Goal: Task Accomplishment & Management: Complete application form

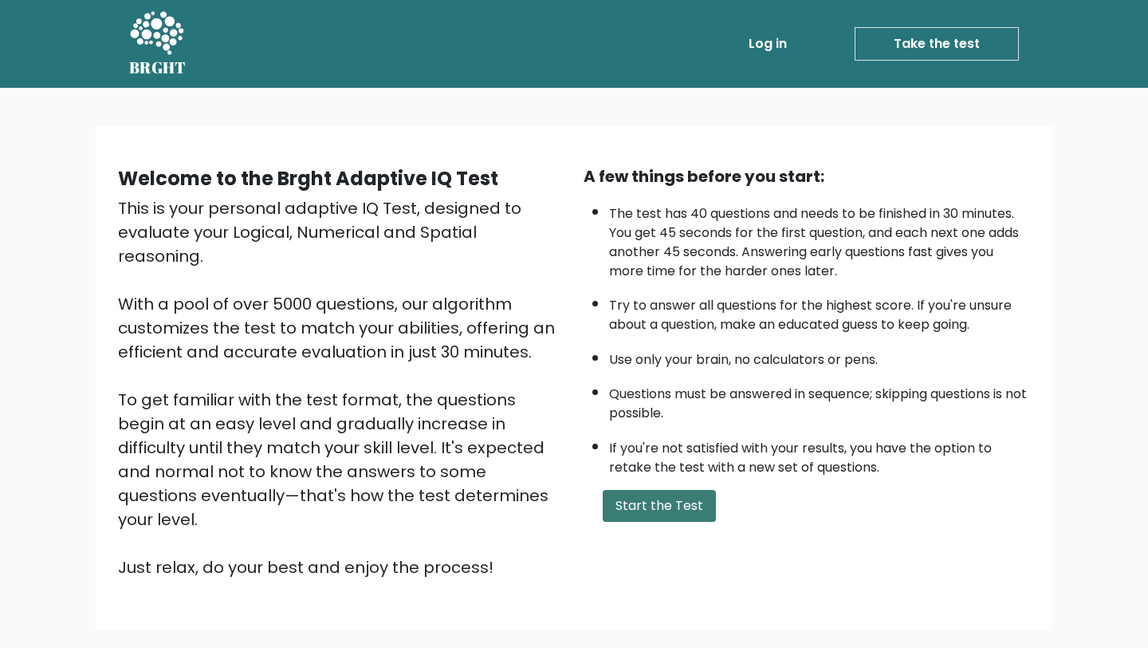
click at [667, 496] on button "Start the Test" at bounding box center [659, 506] width 113 height 32
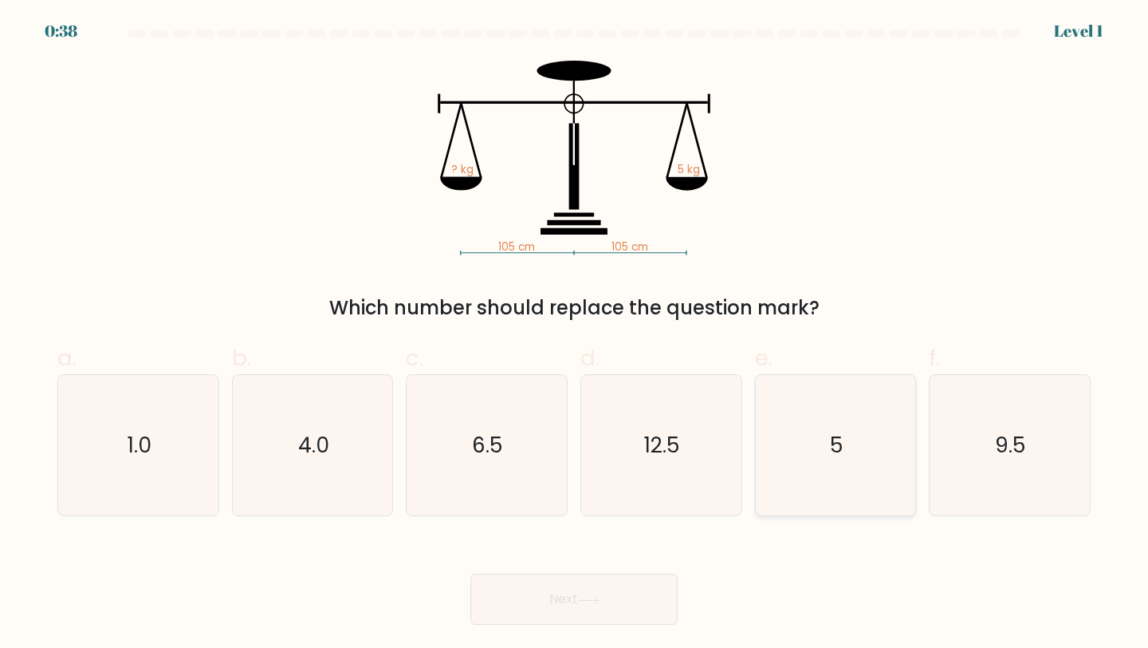
click at [817, 447] on icon "5" at bounding box center [836, 445] width 141 height 141
click at [575, 334] on input "e. 5" at bounding box center [574, 329] width 1 height 10
radio input "true"
click at [575, 597] on button "Next" at bounding box center [573, 598] width 207 height 51
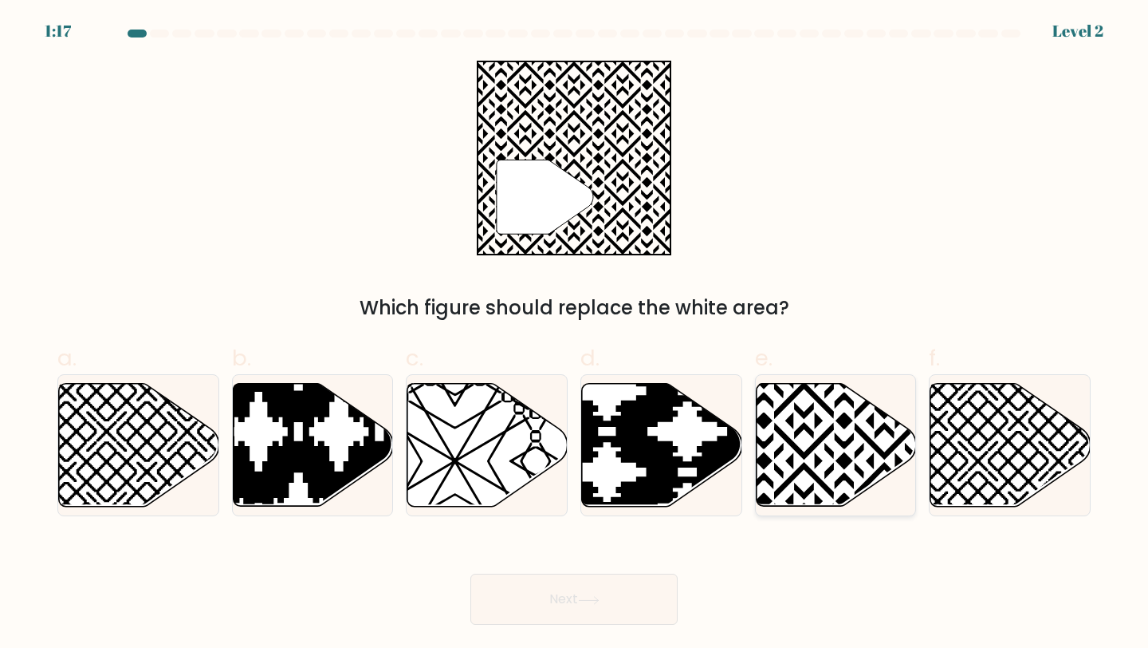
click at [829, 445] on icon at bounding box center [836, 445] width 160 height 123
click at [575, 334] on input "e." at bounding box center [574, 329] width 1 height 10
radio input "true"
click at [618, 594] on button "Next" at bounding box center [573, 598] width 207 height 51
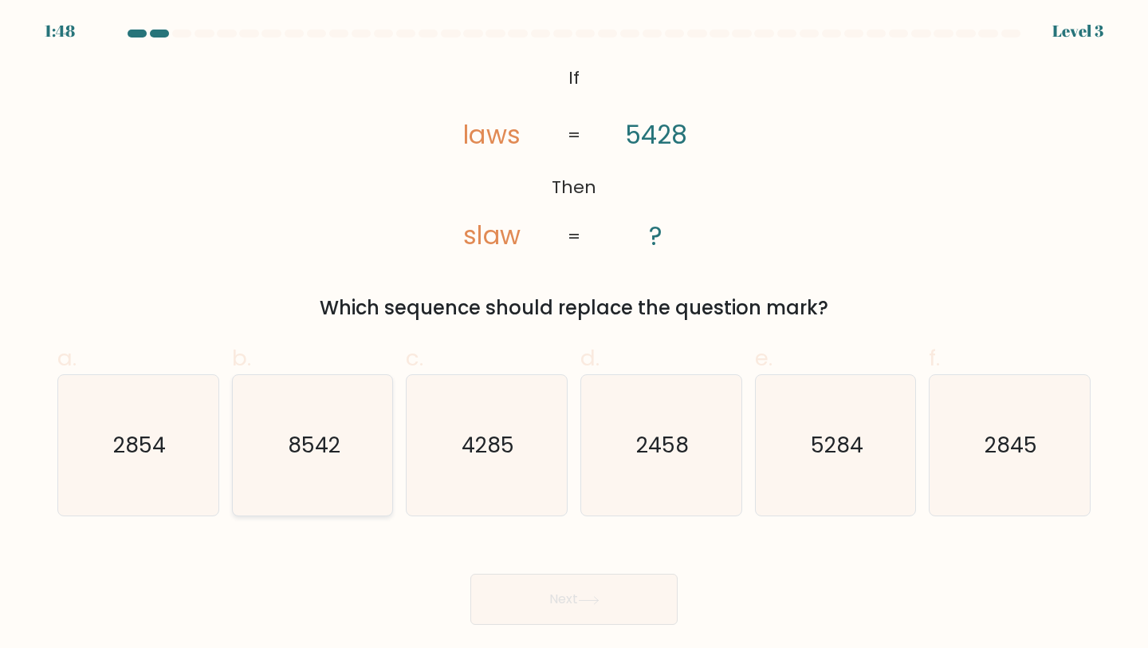
click at [343, 456] on icon "8542" at bounding box center [312, 445] width 141 height 141
click at [574, 334] on input "b. 8542" at bounding box center [574, 329] width 1 height 10
radio input "true"
click at [527, 579] on button "Next" at bounding box center [573, 598] width 207 height 51
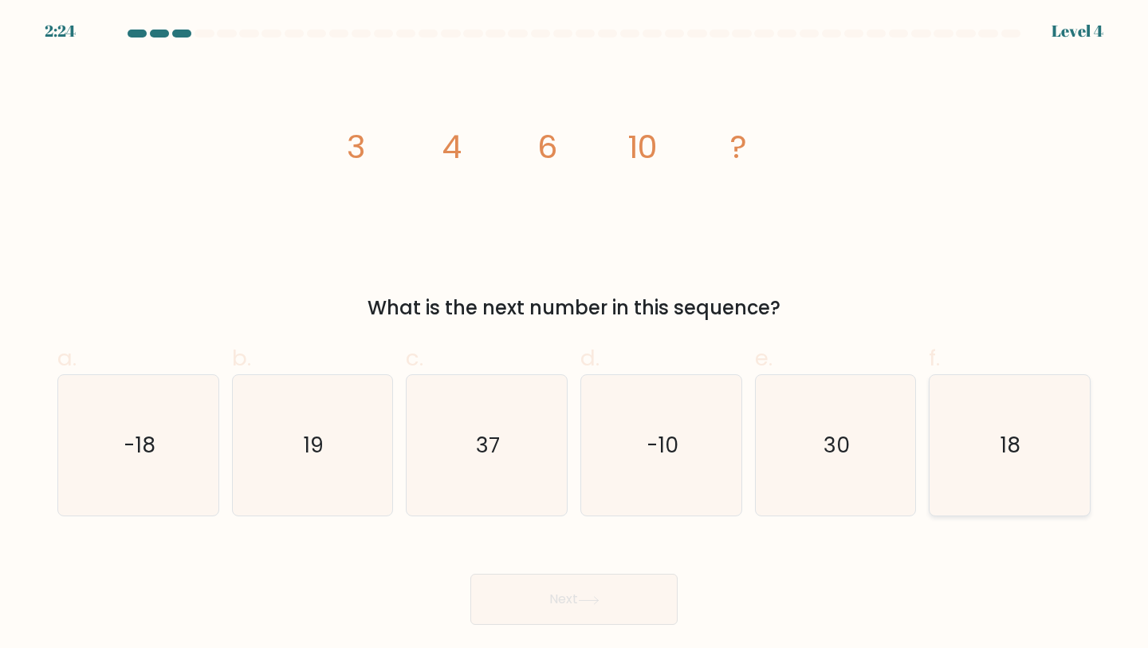
click at [1017, 419] on icon "18" at bounding box center [1009, 445] width 141 height 141
click at [575, 334] on input "f. 18" at bounding box center [574, 329] width 1 height 10
radio input "true"
click at [590, 593] on button "Next" at bounding box center [573, 598] width 207 height 51
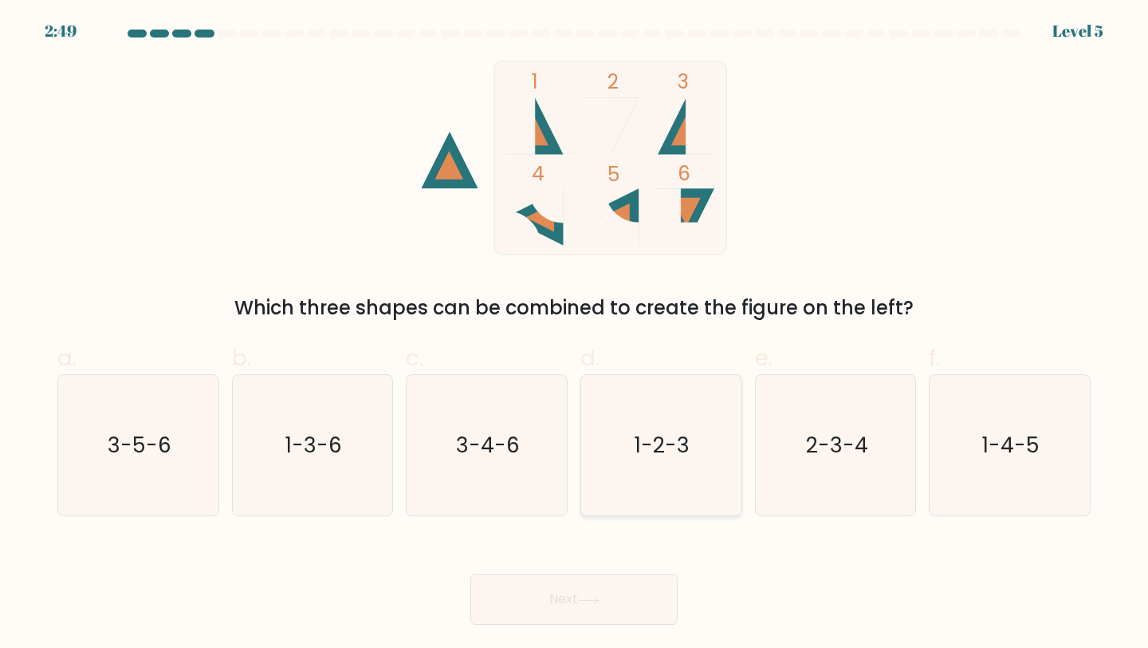
click at [702, 449] on icon "1-2-3" at bounding box center [661, 445] width 141 height 141
click at [575, 334] on input "d. 1-2-3" at bounding box center [574, 329] width 1 height 10
radio input "true"
click at [604, 591] on button "Next" at bounding box center [573, 598] width 207 height 51
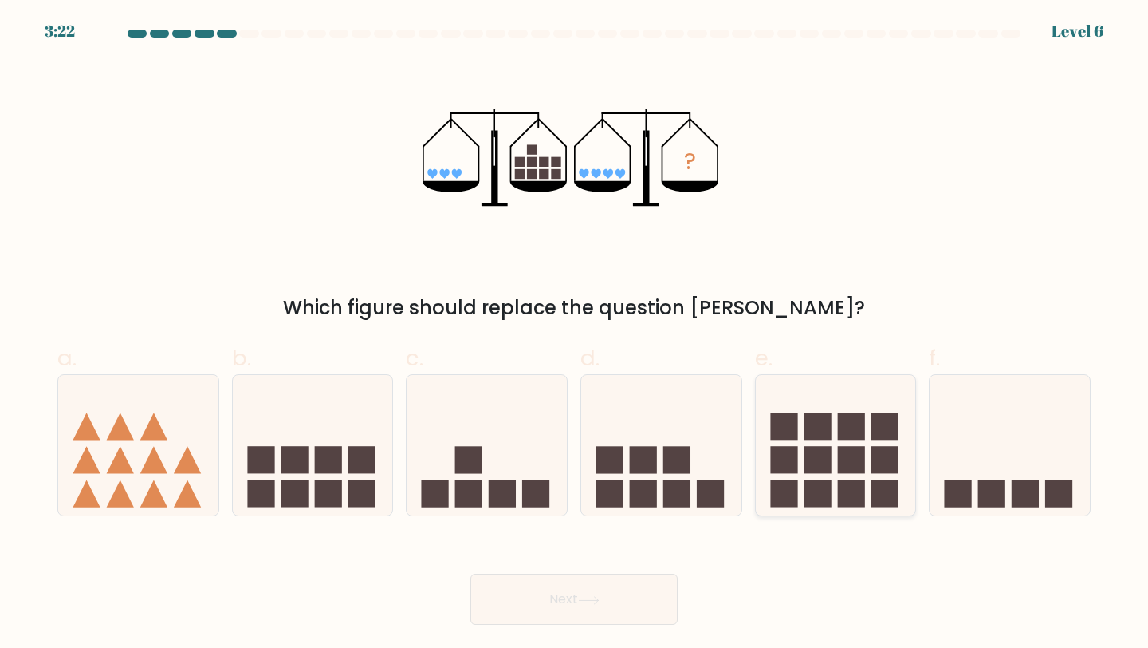
click at [844, 480] on rect at bounding box center [851, 493] width 27 height 27
click at [575, 334] on input "e." at bounding box center [574, 329] width 1 height 10
radio input "true"
click at [594, 602] on icon at bounding box center [589, 600] width 22 height 9
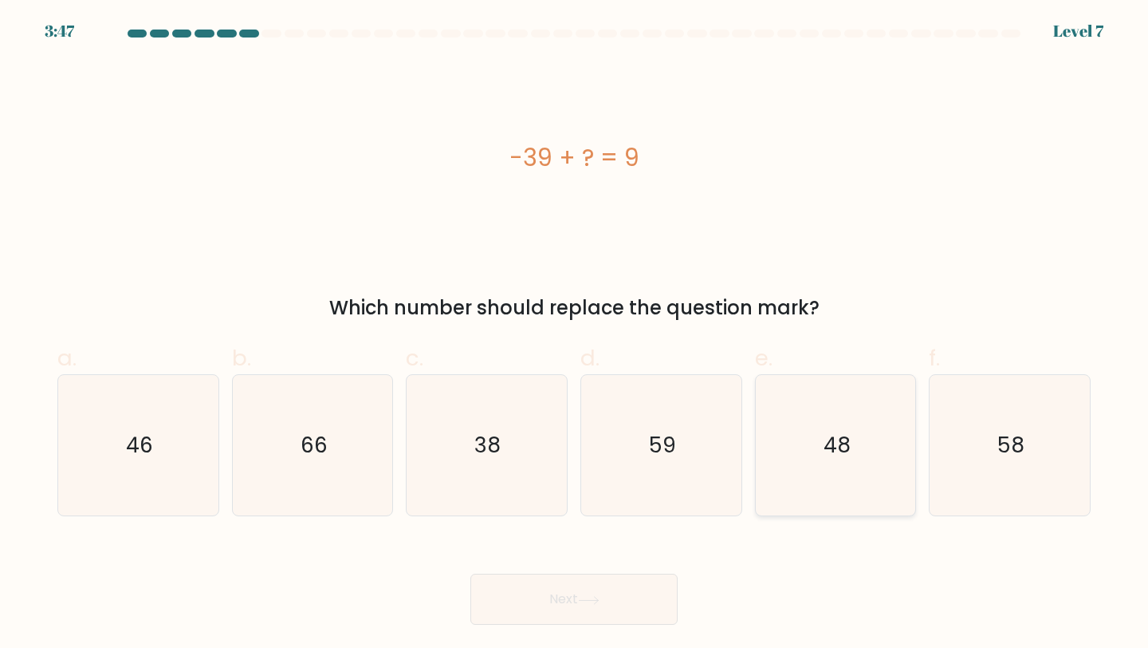
click at [819, 472] on icon "48" at bounding box center [836, 445] width 141 height 141
click at [575, 334] on input "e. 48" at bounding box center [574, 329] width 1 height 10
radio input "true"
click at [586, 600] on icon at bounding box center [588, 599] width 19 height 7
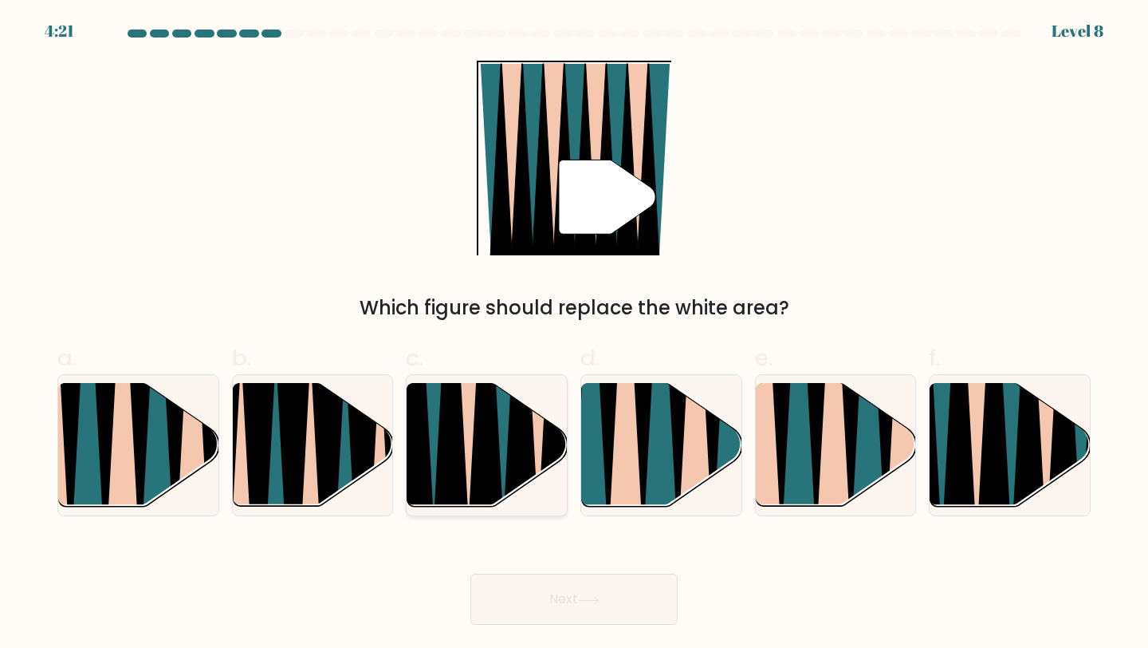
click at [489, 423] on icon at bounding box center [486, 384] width 36 height 321
click at [574, 334] on input "c." at bounding box center [574, 329] width 1 height 10
radio input "true"
click at [556, 594] on button "Next" at bounding box center [573, 598] width 207 height 51
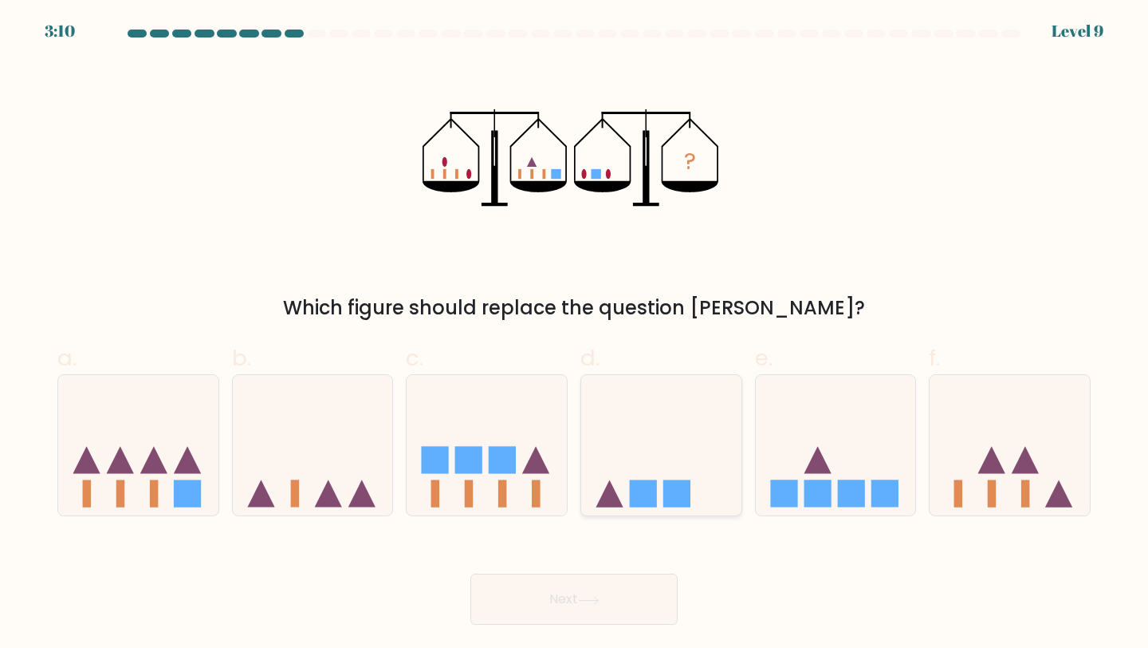
click at [617, 500] on icon at bounding box center [609, 493] width 27 height 27
click at [575, 334] on input "d." at bounding box center [574, 329] width 1 height 10
radio input "true"
click at [583, 580] on button "Next" at bounding box center [573, 598] width 207 height 51
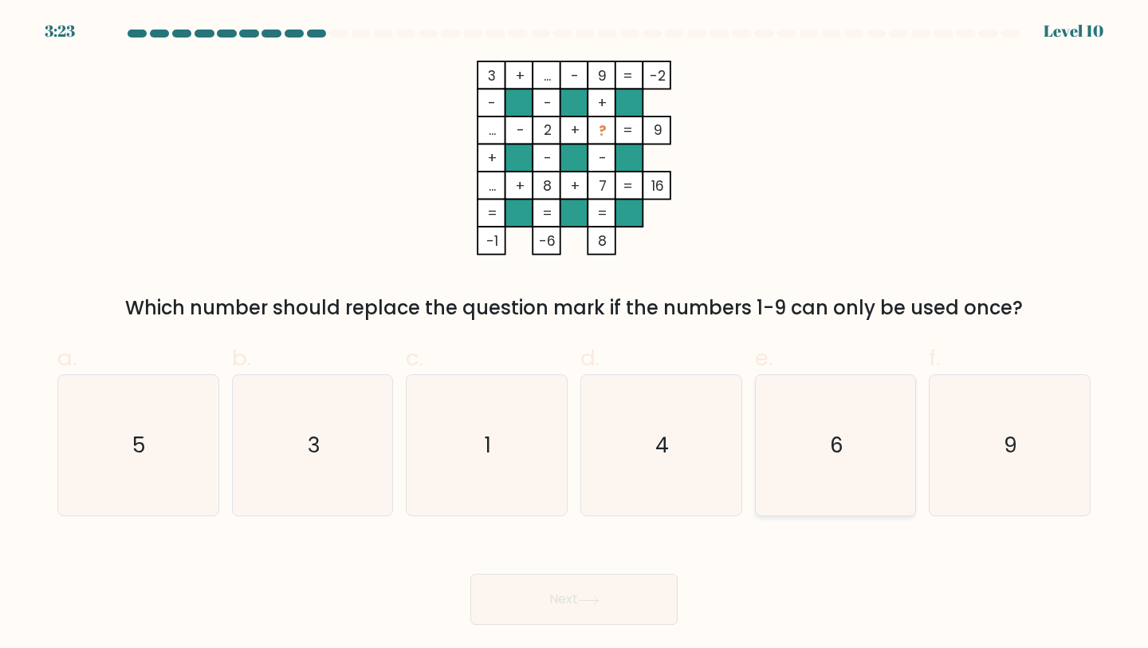
click at [854, 481] on icon "6" at bounding box center [836, 445] width 141 height 141
click at [575, 334] on input "e. 6" at bounding box center [574, 329] width 1 height 10
radio input "true"
click at [636, 589] on button "Next" at bounding box center [573, 598] width 207 height 51
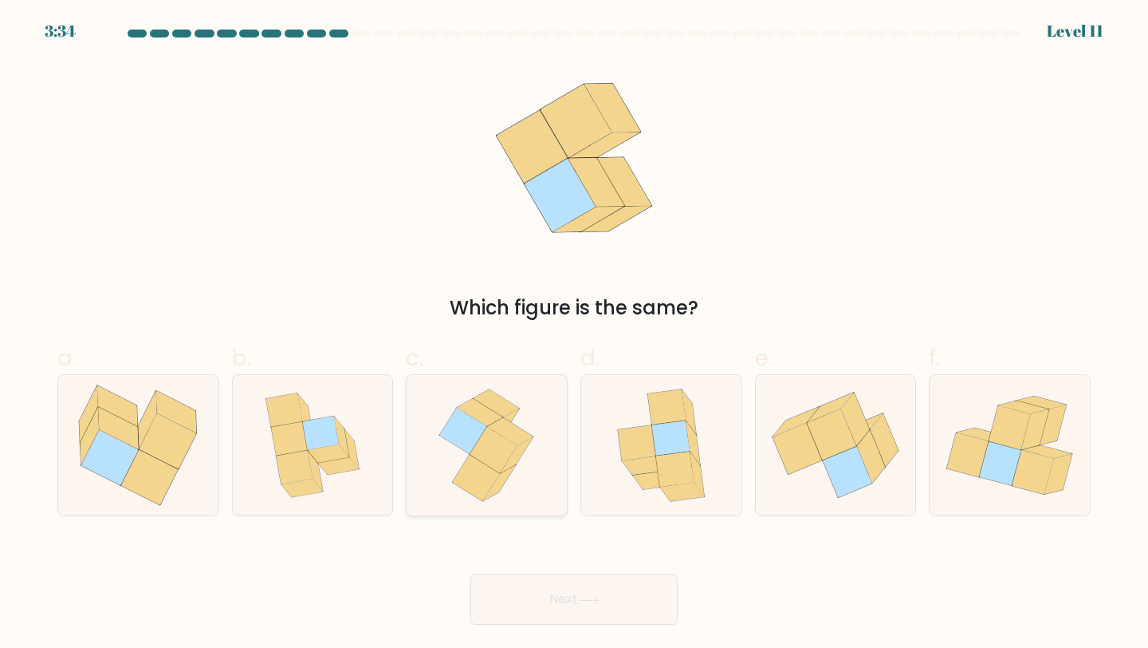
click at [489, 450] on icon at bounding box center [493, 450] width 47 height 46
click at [574, 334] on input "c." at bounding box center [574, 329] width 1 height 10
radio input "true"
click at [611, 616] on button "Next" at bounding box center [573, 598] width 207 height 51
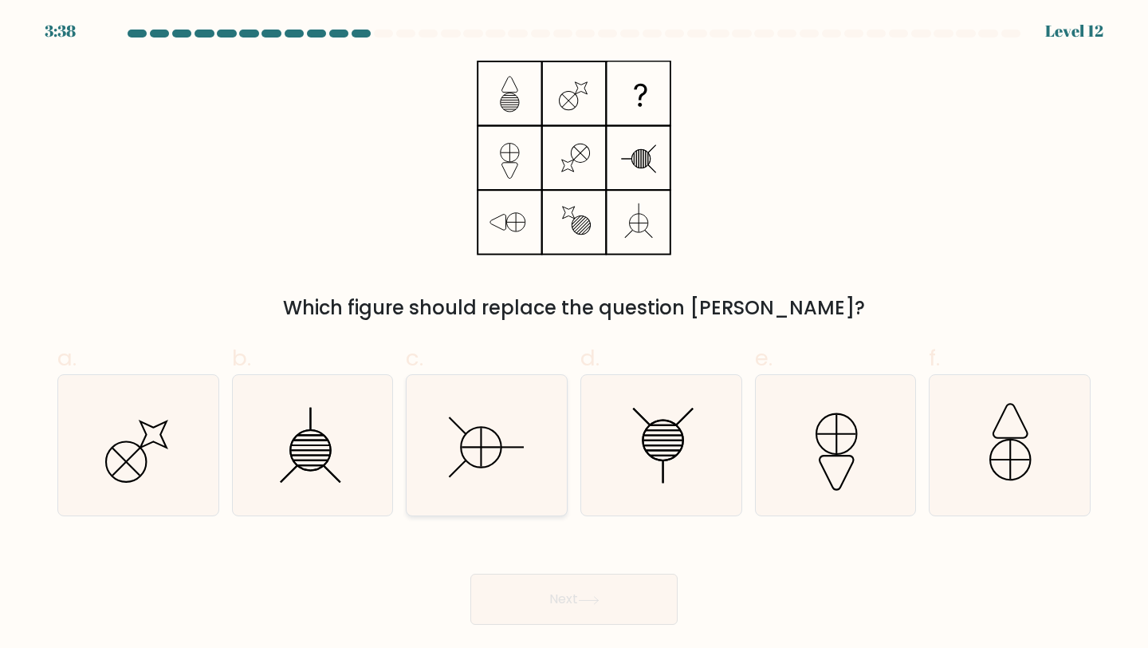
click at [493, 474] on icon at bounding box center [486, 445] width 141 height 141
click at [574, 334] on input "c." at bounding box center [574, 329] width 1 height 10
radio input "true"
click at [593, 606] on button "Next" at bounding box center [573, 598] width 207 height 51
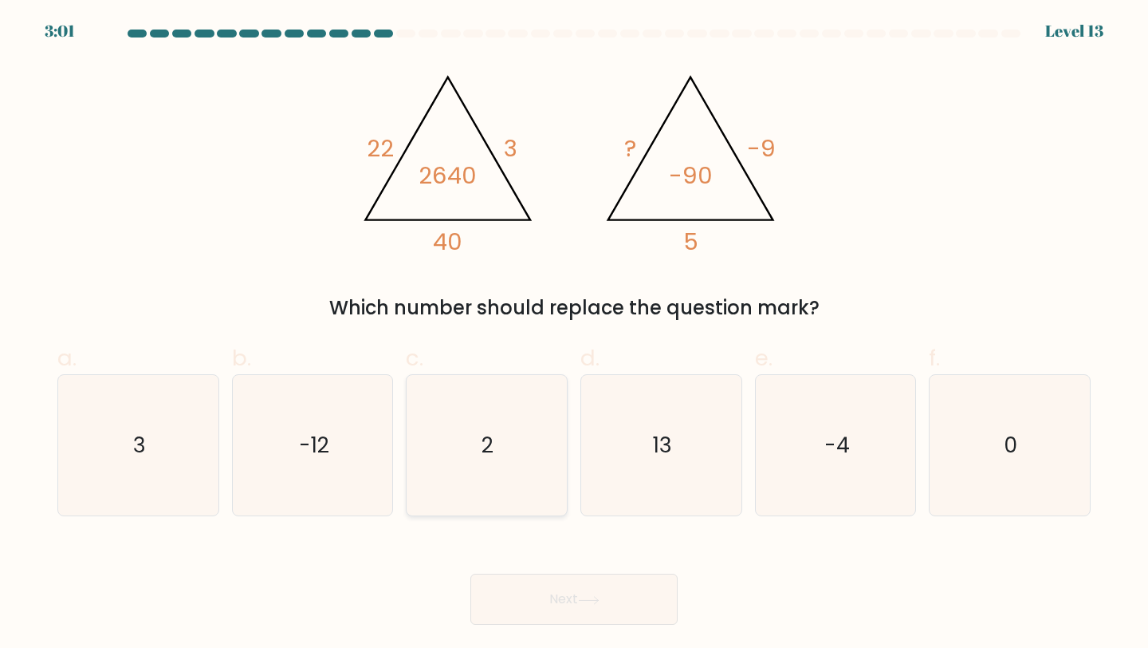
click at [484, 442] on text "2" at bounding box center [488, 445] width 12 height 30
click at [574, 334] on input "c. 2" at bounding box center [574, 329] width 1 height 10
radio input "true"
click at [580, 593] on button "Next" at bounding box center [573, 598] width 207 height 51
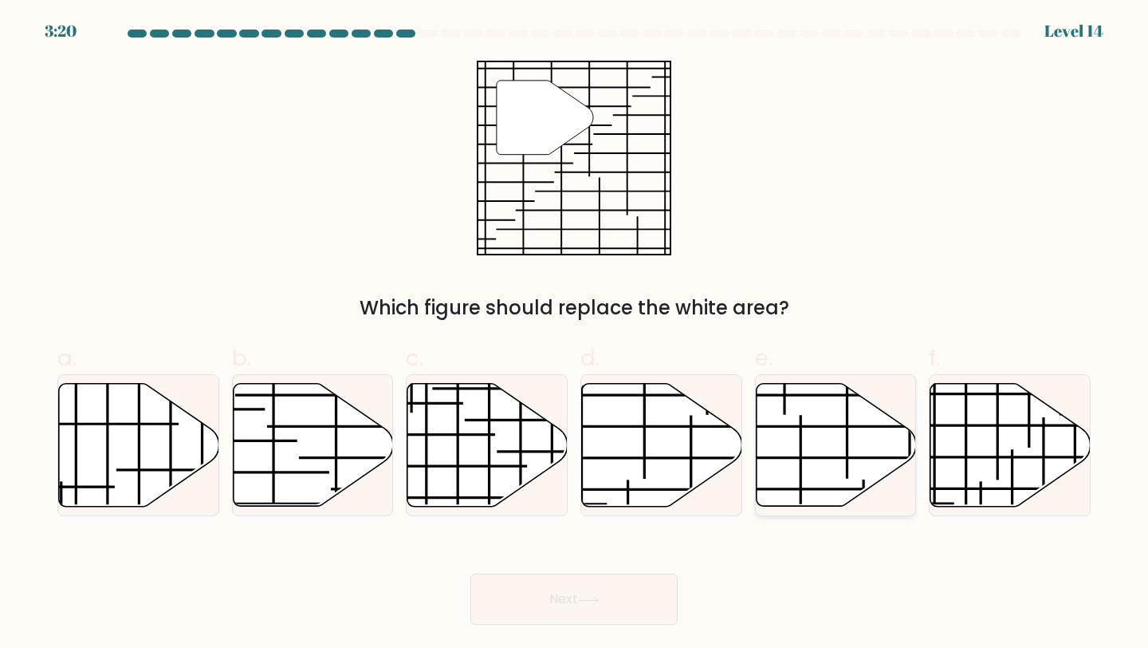
click at [780, 458] on line at bounding box center [835, 458] width 224 height 0
click at [575, 334] on input "e." at bounding box center [574, 329] width 1 height 10
radio input "true"
click at [593, 593] on button "Next" at bounding box center [573, 598] width 207 height 51
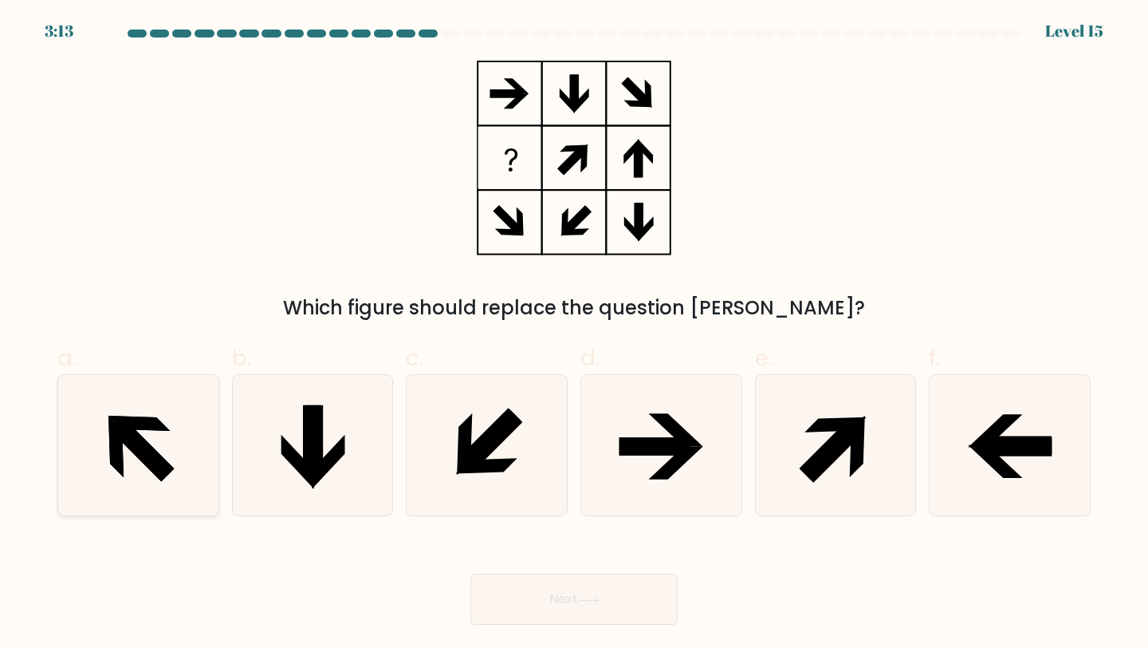
click at [137, 464] on icon at bounding box center [138, 445] width 141 height 141
click at [574, 334] on input "a." at bounding box center [574, 329] width 1 height 10
radio input "true"
click at [555, 591] on button "Next" at bounding box center [573, 598] width 207 height 51
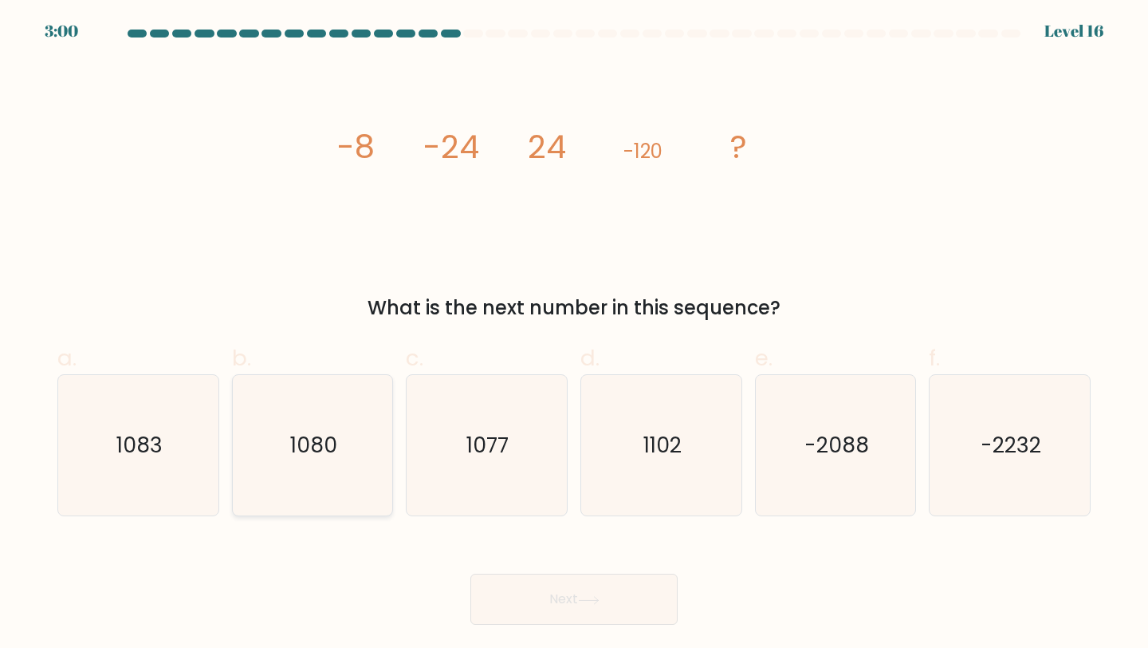
click at [270, 456] on icon "1080" at bounding box center [312, 445] width 141 height 141
click at [574, 334] on input "b. 1080" at bounding box center [574, 329] width 1 height 10
radio input "true"
click at [634, 604] on button "Next" at bounding box center [573, 598] width 207 height 51
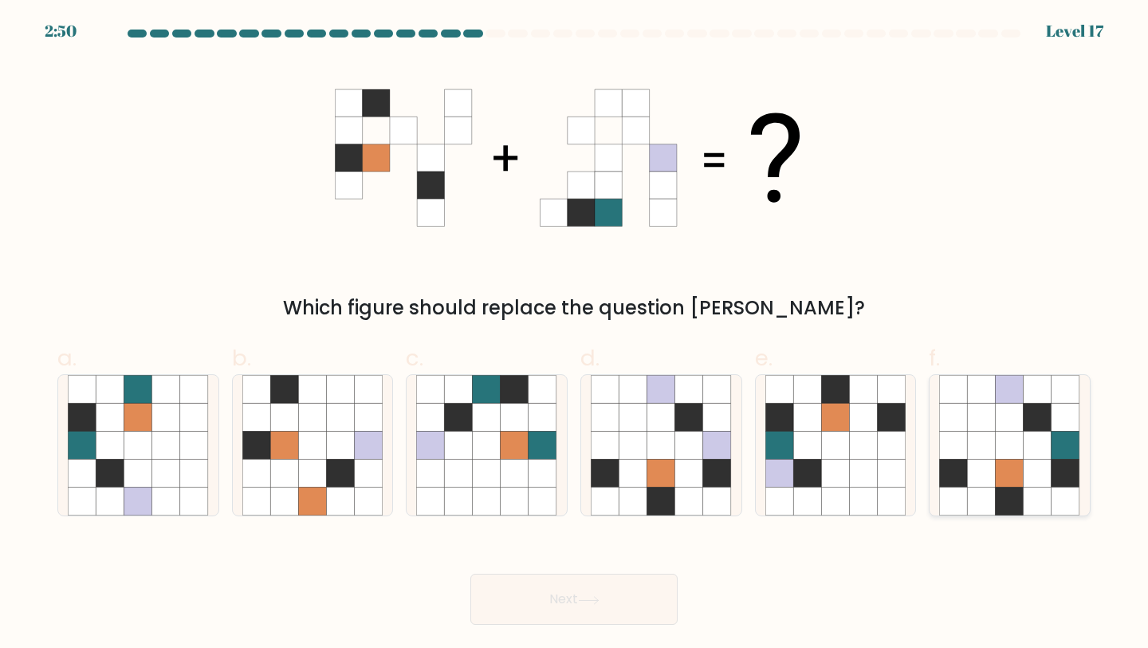
click at [1063, 460] on icon at bounding box center [1066, 473] width 28 height 28
click at [575, 334] on input "f." at bounding box center [574, 329] width 1 height 10
radio input "true"
click at [596, 588] on button "Next" at bounding box center [573, 598] width 207 height 51
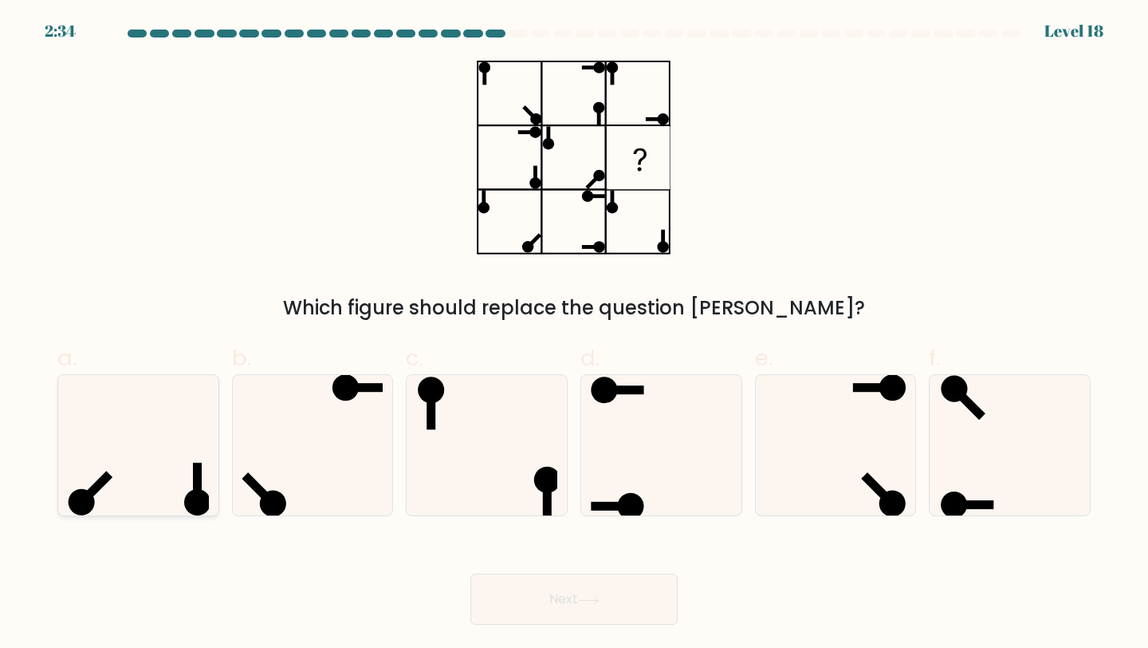
click at [200, 467] on rect at bounding box center [198, 483] width 9 height 40
click at [574, 334] on input "a." at bounding box center [574, 329] width 1 height 10
radio input "true"
click at [963, 246] on div "Which figure should replace the question mark?" at bounding box center [574, 192] width 1053 height 262
click at [669, 405] on icon at bounding box center [661, 445] width 141 height 141
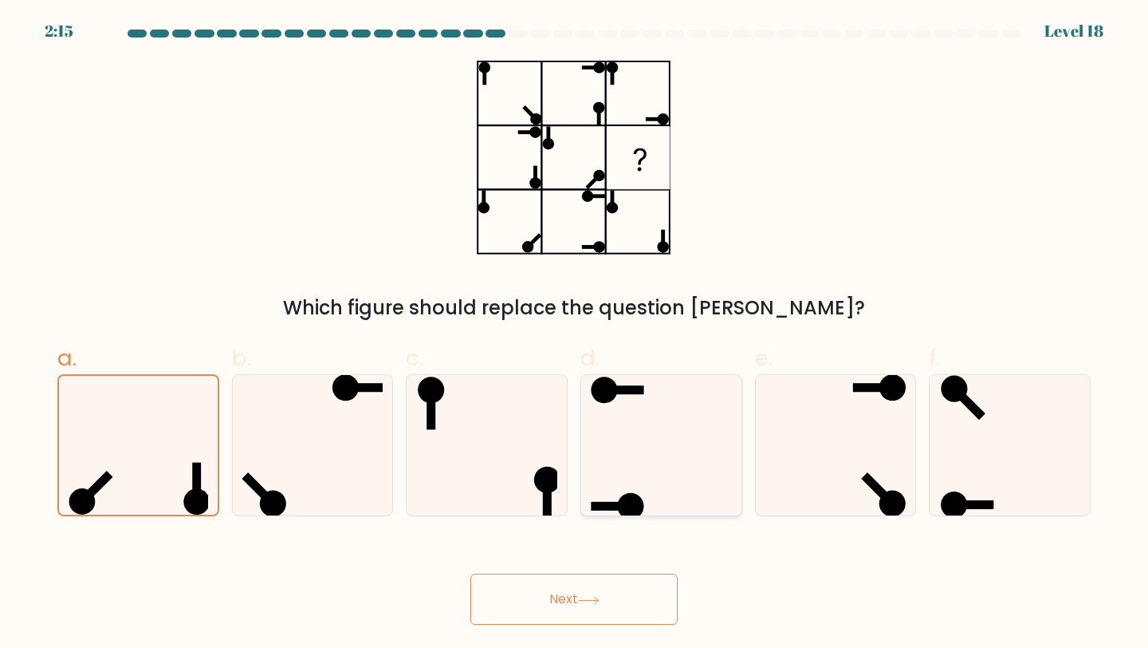
click at [575, 334] on input "d." at bounding box center [574, 329] width 1 height 10
radio input "true"
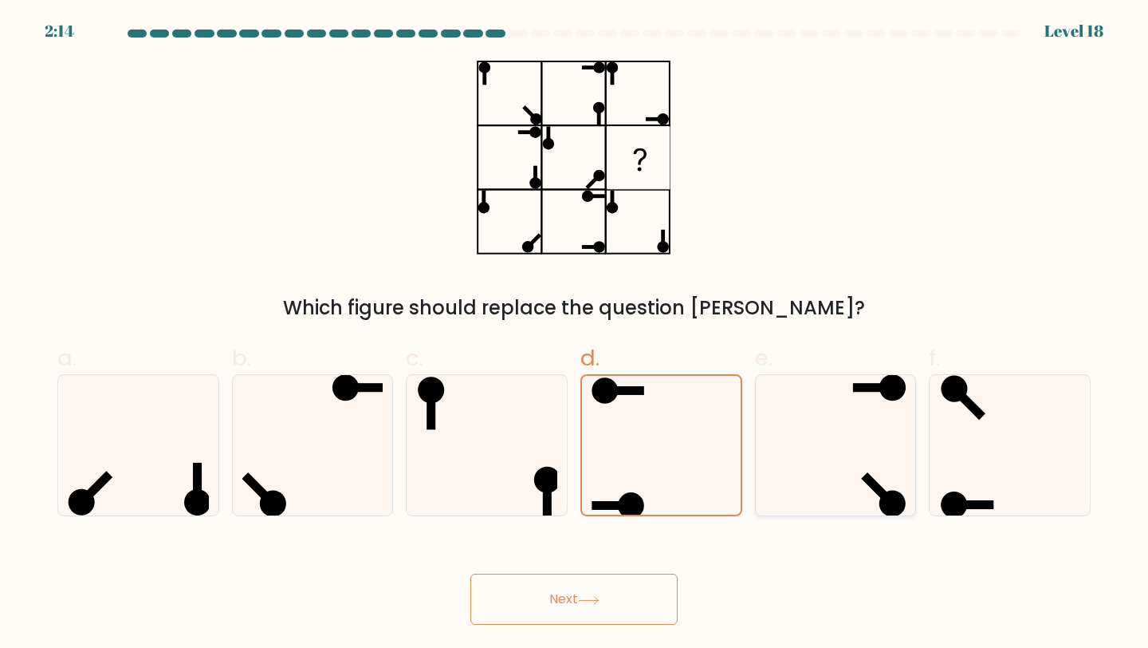
click at [809, 431] on icon at bounding box center [836, 445] width 141 height 141
click at [575, 334] on input "e." at bounding box center [574, 329] width 1 height 10
radio input "true"
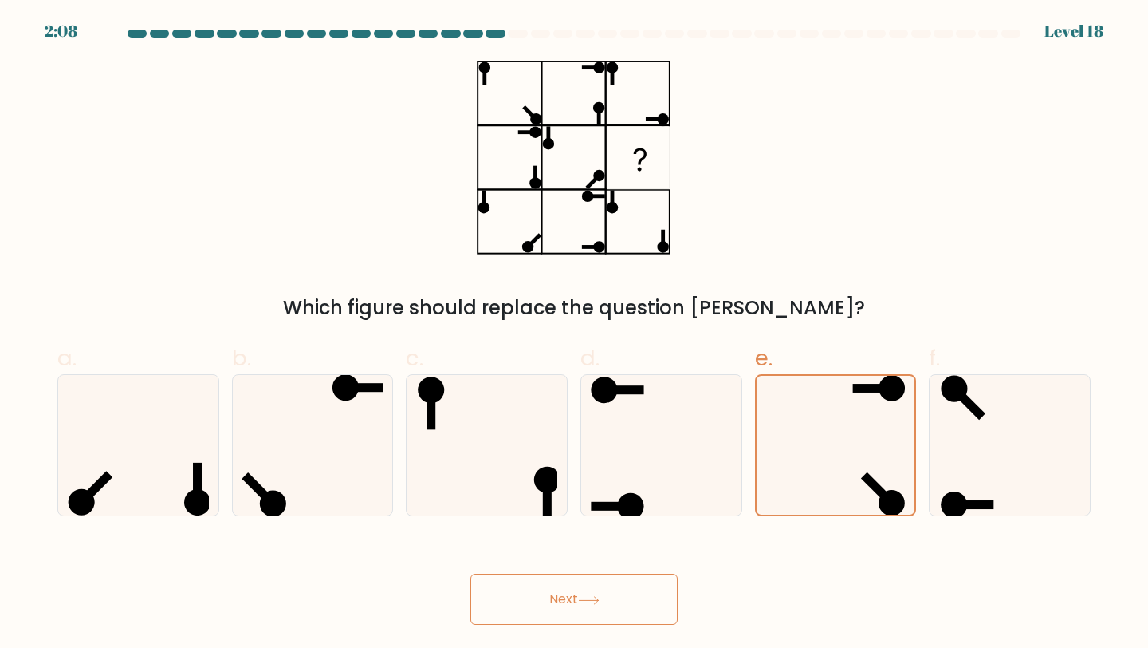
click at [568, 613] on button "Next" at bounding box center [573, 598] width 207 height 51
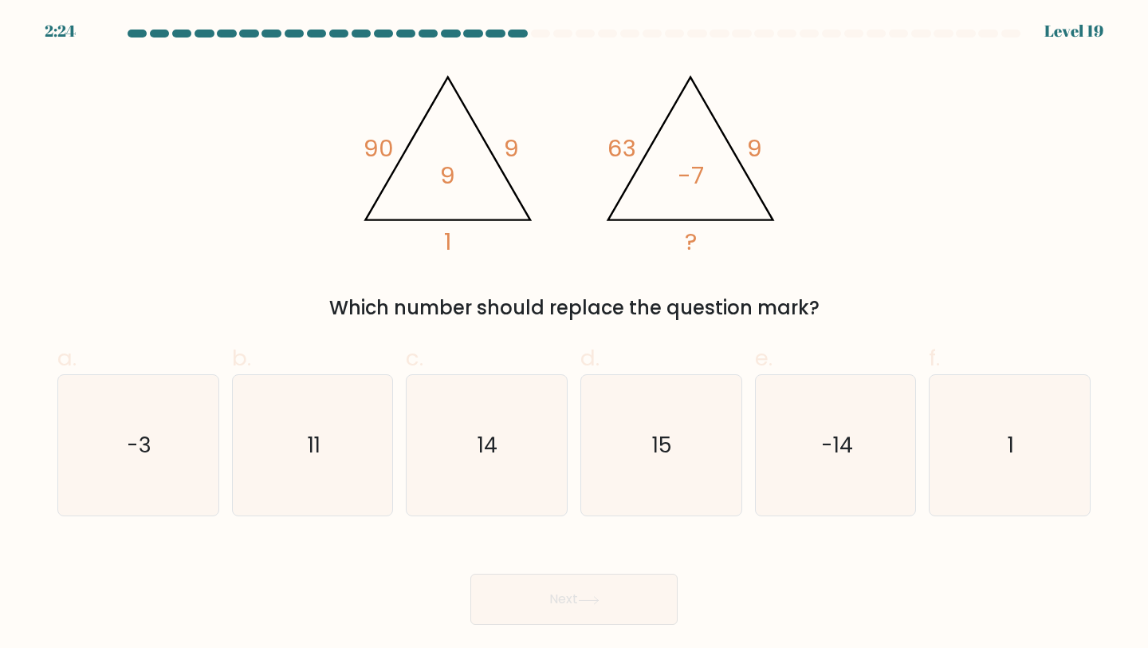
click at [691, 234] on tspan "?" at bounding box center [691, 241] width 12 height 33
click at [135, 470] on icon "-3" at bounding box center [138, 445] width 141 height 141
click at [574, 334] on input "a. -3" at bounding box center [574, 329] width 1 height 10
radio input "true"
click at [801, 470] on icon "-14" at bounding box center [836, 445] width 141 height 141
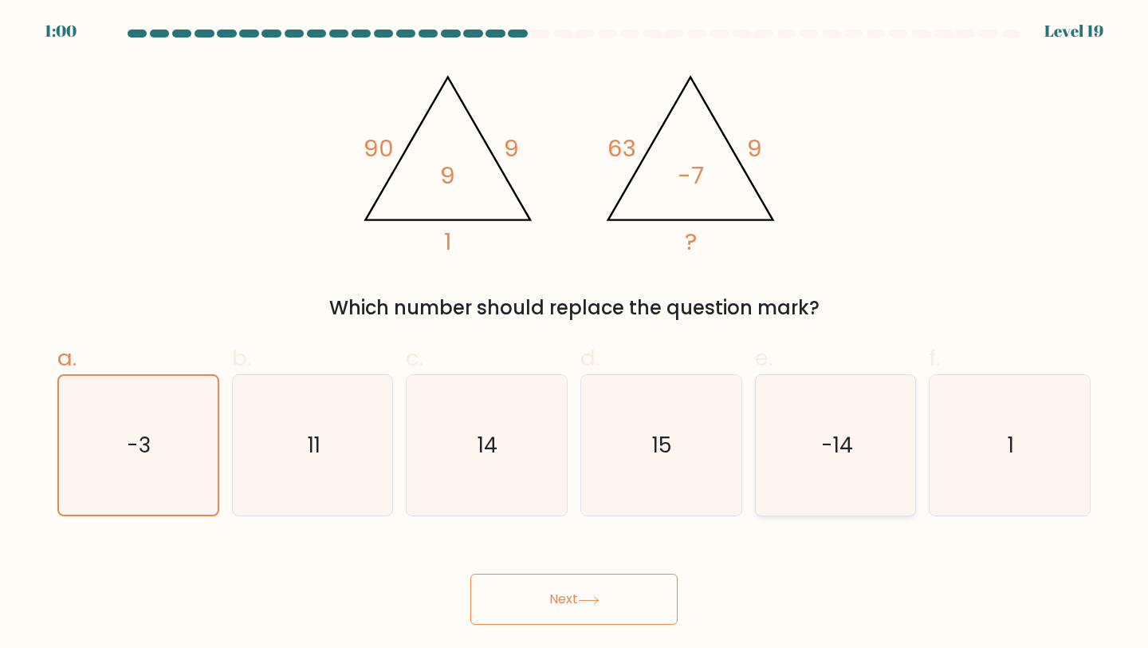
click at [575, 334] on input "e. -14" at bounding box center [574, 329] width 1 height 10
radio input "true"
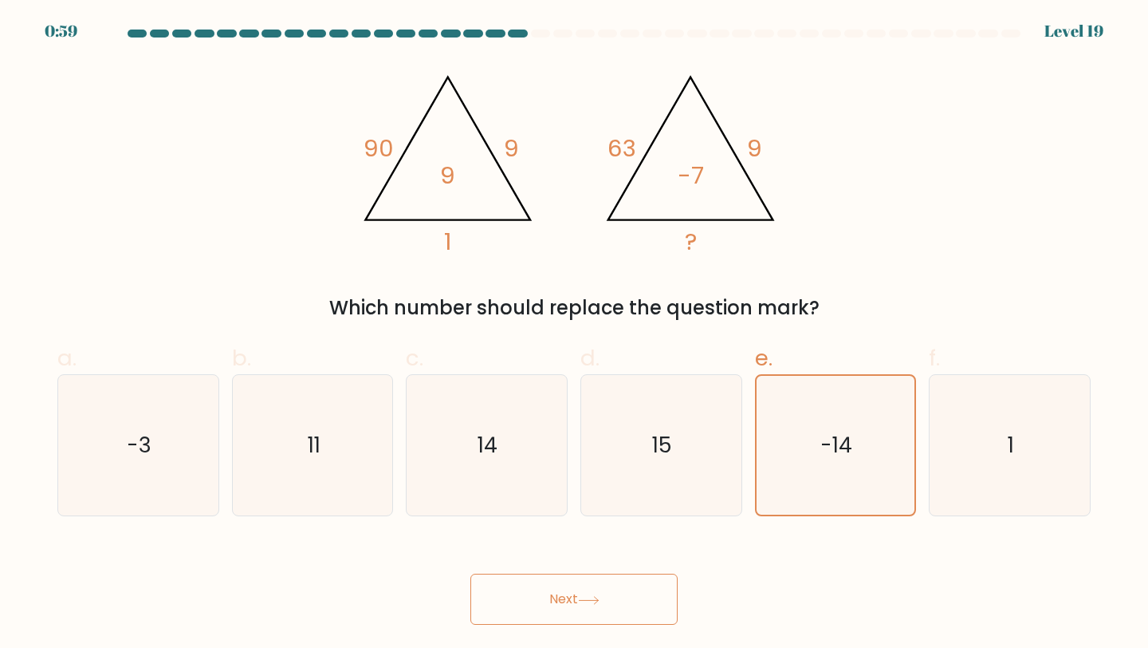
click at [553, 581] on button "Next" at bounding box center [573, 598] width 207 height 51
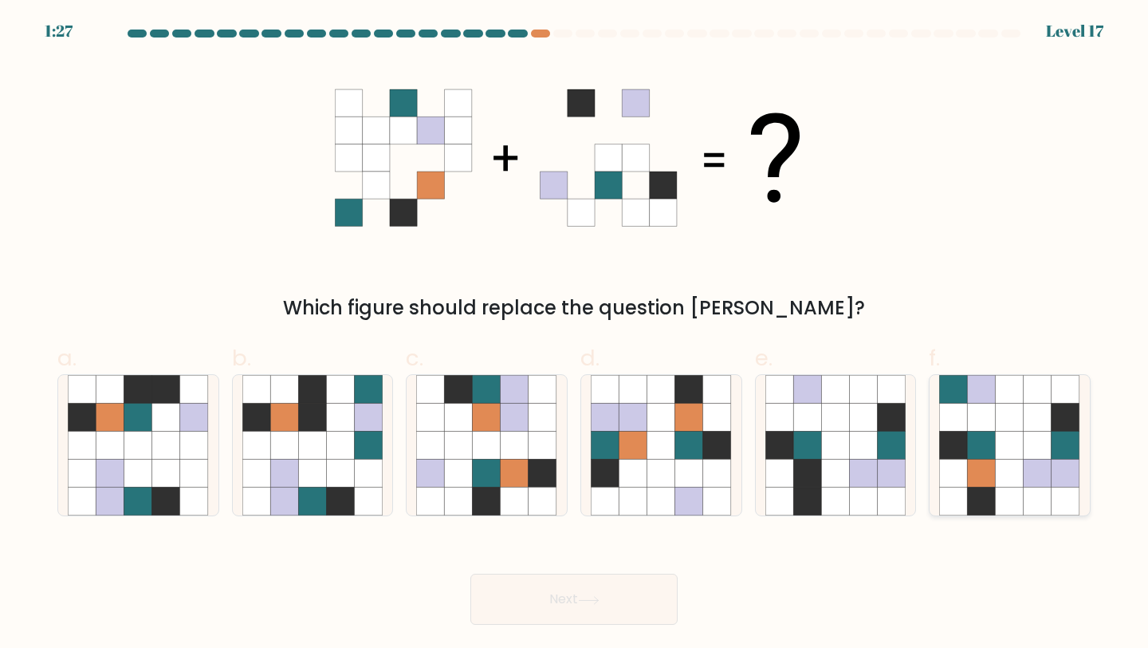
click at [1040, 479] on icon at bounding box center [1038, 473] width 28 height 28
click at [575, 334] on input "f." at bounding box center [574, 329] width 1 height 10
radio input "true"
click at [573, 594] on button "Next" at bounding box center [573, 598] width 207 height 51
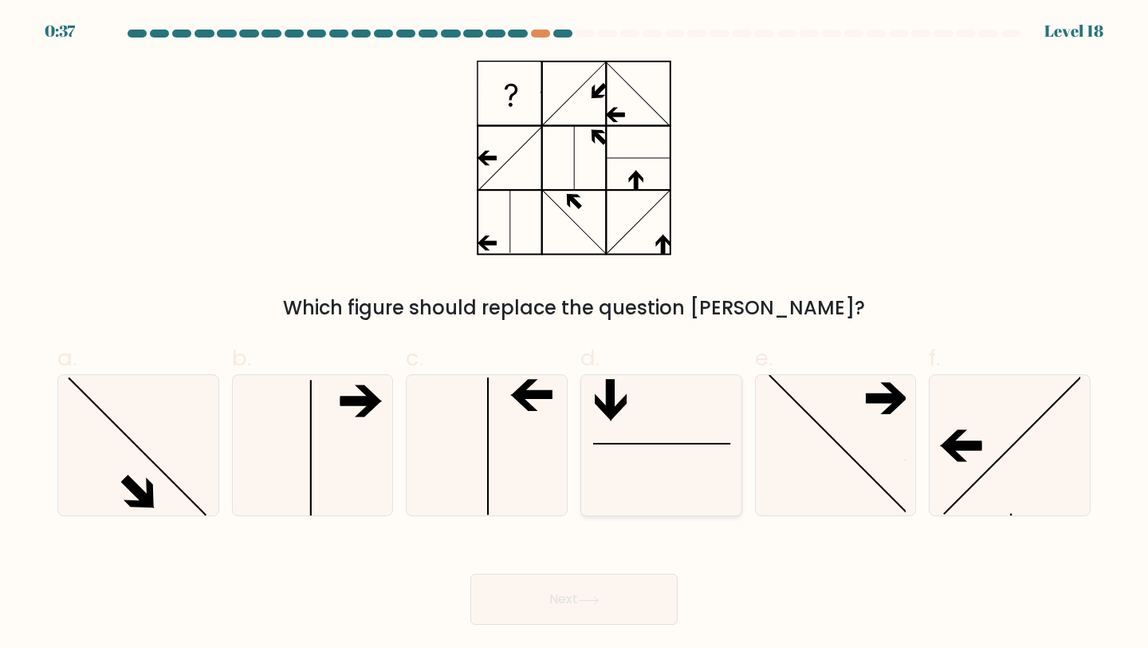
click at [649, 378] on icon at bounding box center [661, 445] width 141 height 141
click at [575, 334] on input "d." at bounding box center [574, 329] width 1 height 10
radio input "true"
click at [579, 616] on button "Next" at bounding box center [573, 598] width 207 height 51
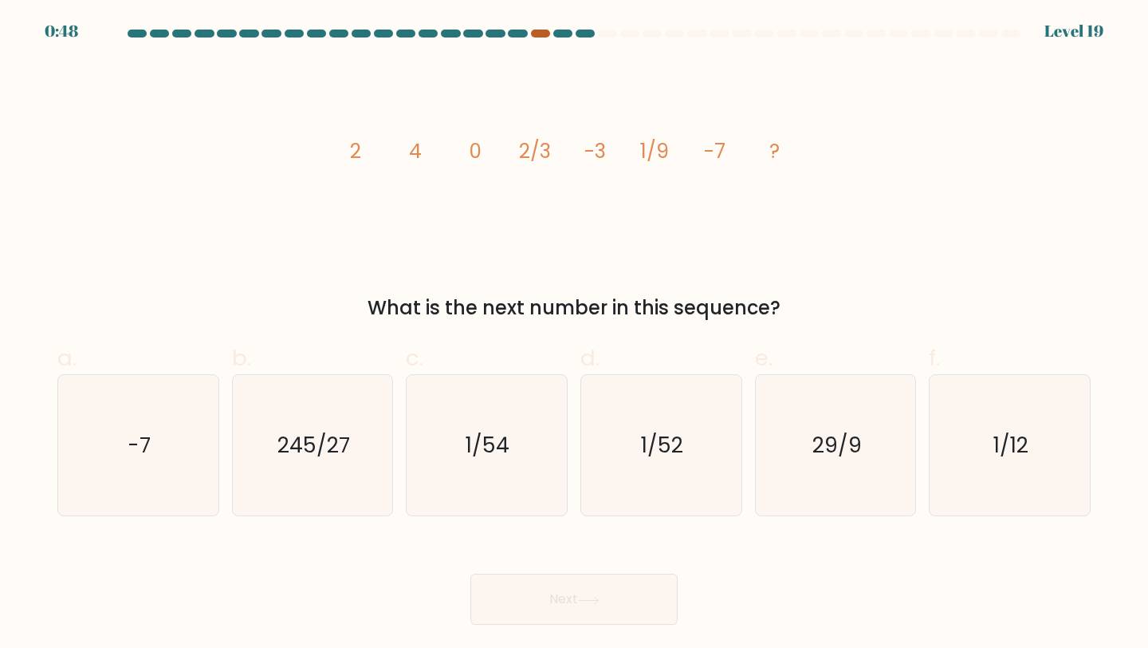
click at [541, 36] on div at bounding box center [540, 34] width 19 height 8
click at [538, 36] on div at bounding box center [540, 34] width 19 height 8
click at [537, 33] on div at bounding box center [540, 34] width 19 height 8
click at [1098, 33] on div at bounding box center [574, 37] width 1053 height 14
click at [995, 439] on text "1/12" at bounding box center [1011, 445] width 35 height 30
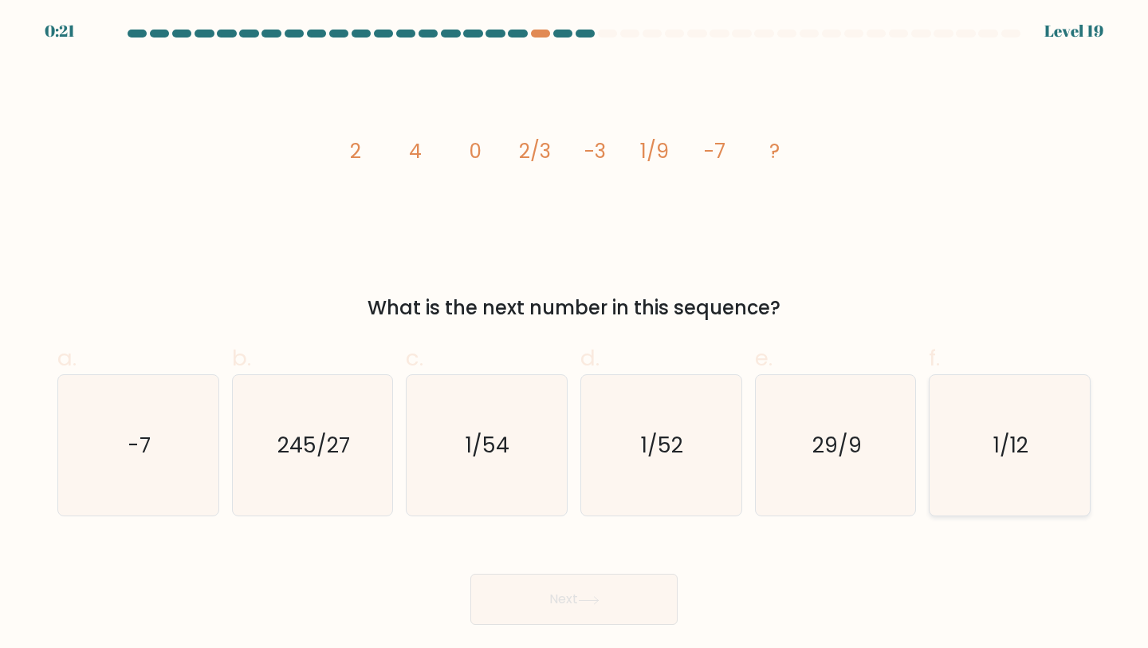
click at [575, 334] on input "f. 1/12" at bounding box center [574, 329] width 1 height 10
radio input "true"
click at [570, 606] on button "Next" at bounding box center [573, 598] width 207 height 51
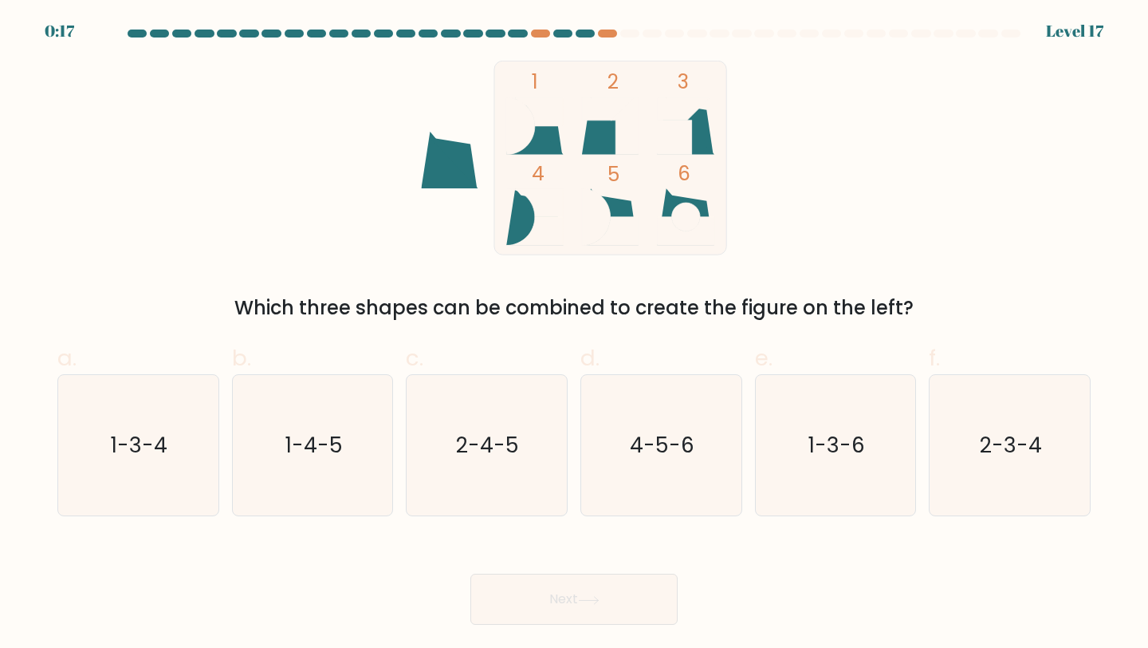
click at [633, 153] on icon at bounding box center [625, 125] width 28 height 57
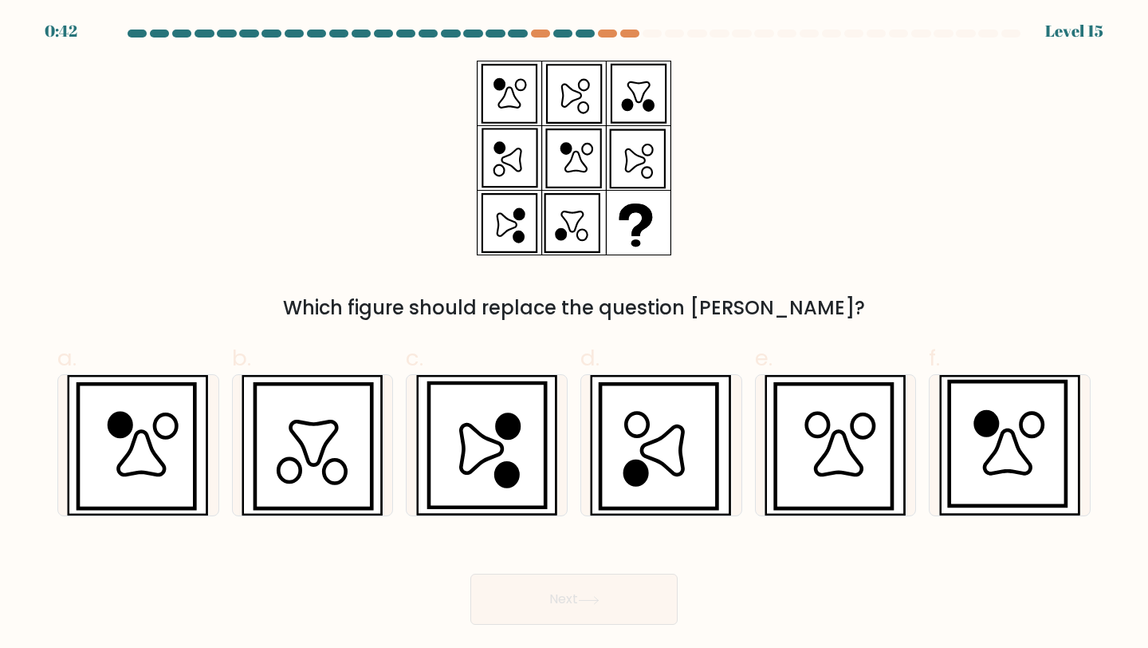
click at [612, 38] on div at bounding box center [574, 37] width 1053 height 14
